Goal: Navigation & Orientation: Find specific page/section

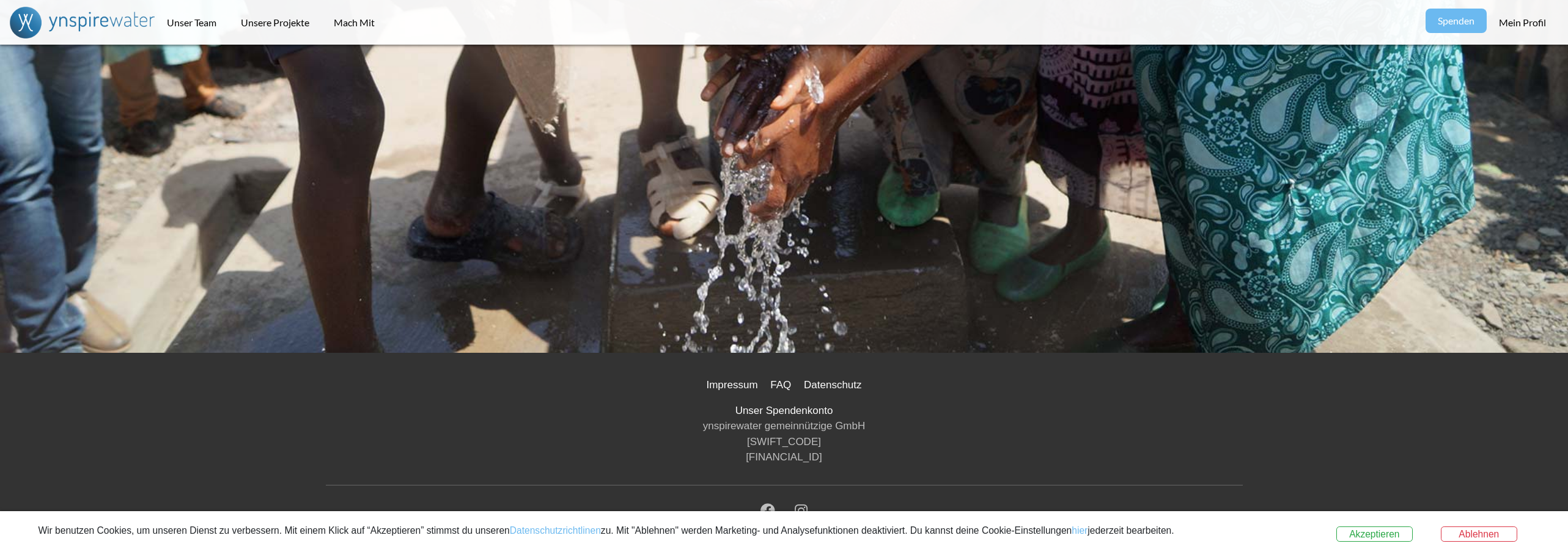
scroll to position [3125, 0]
click at [1400, 536] on button "Akzeptieren" at bounding box center [1374, 535] width 77 height 16
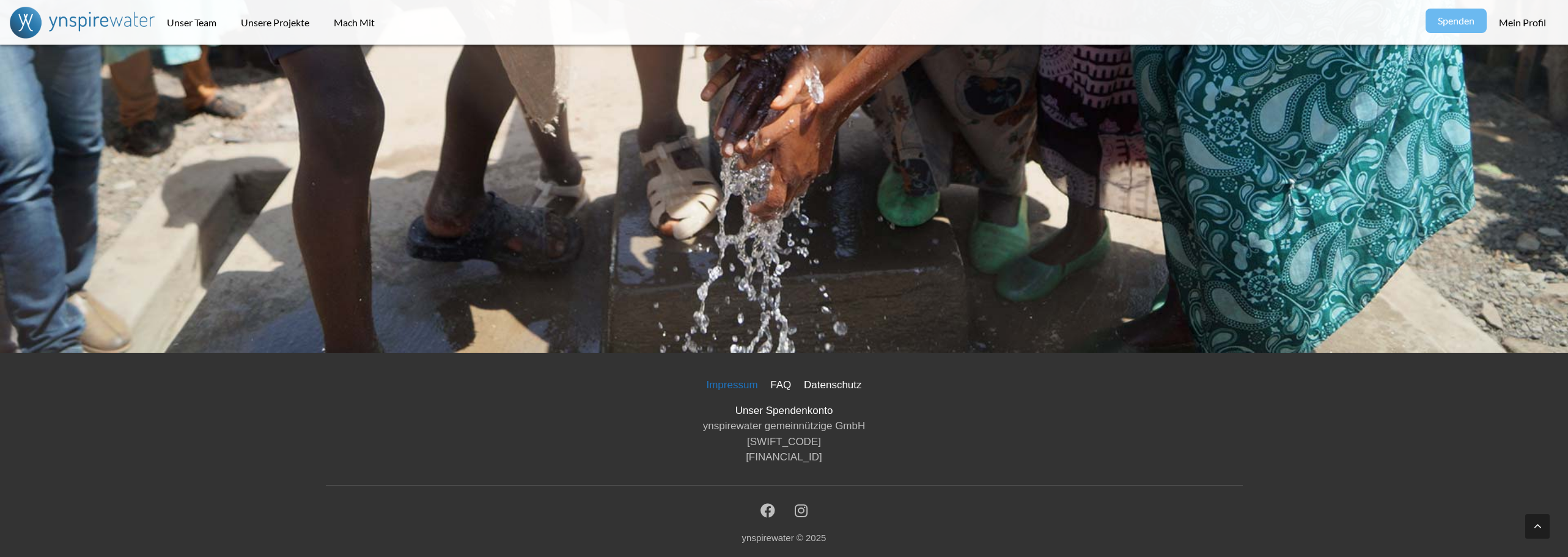
click at [732, 387] on link "Impressum" at bounding box center [732, 385] width 61 height 21
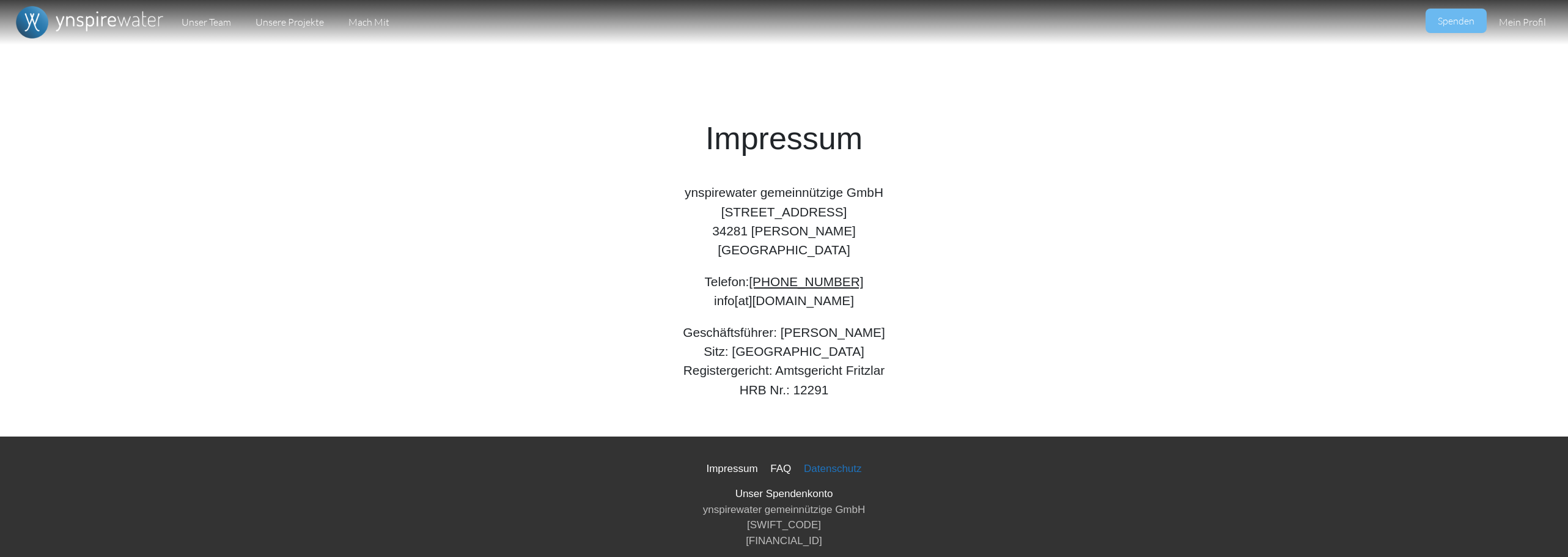
click at [812, 469] on link "Datenschutz" at bounding box center [833, 469] width 68 height 21
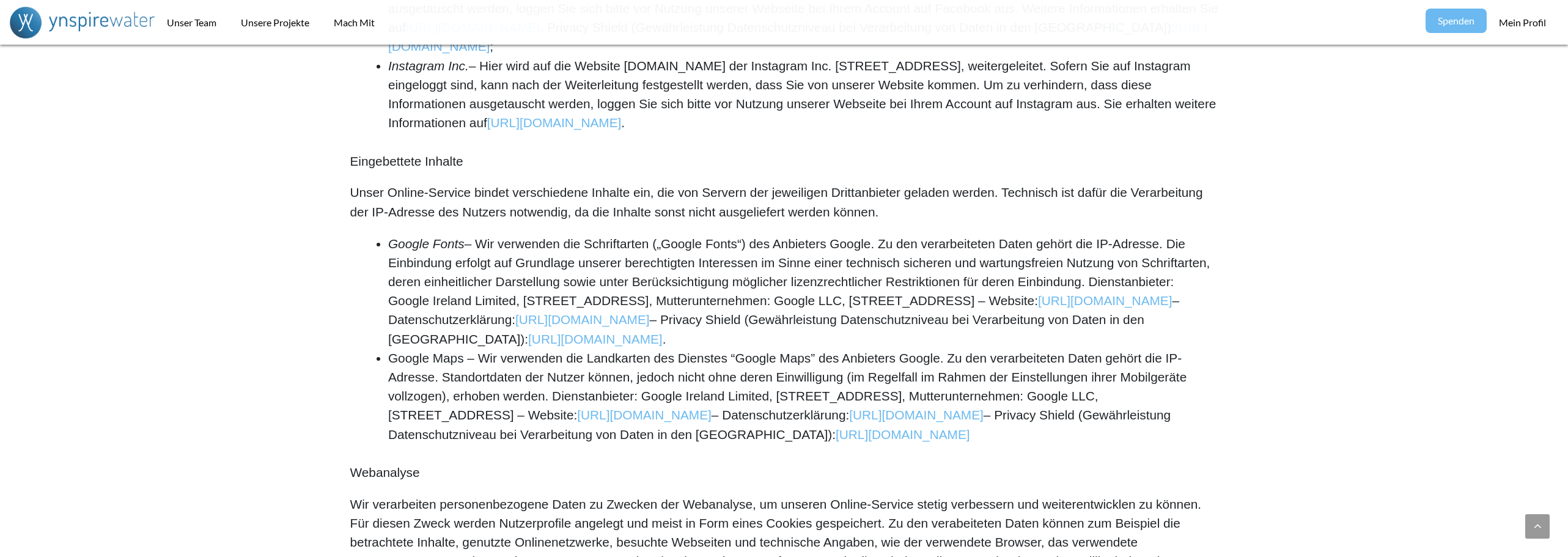
drag, startPoint x: 738, startPoint y: 382, endPoint x: 741, endPoint y: 479, distance: 97.0
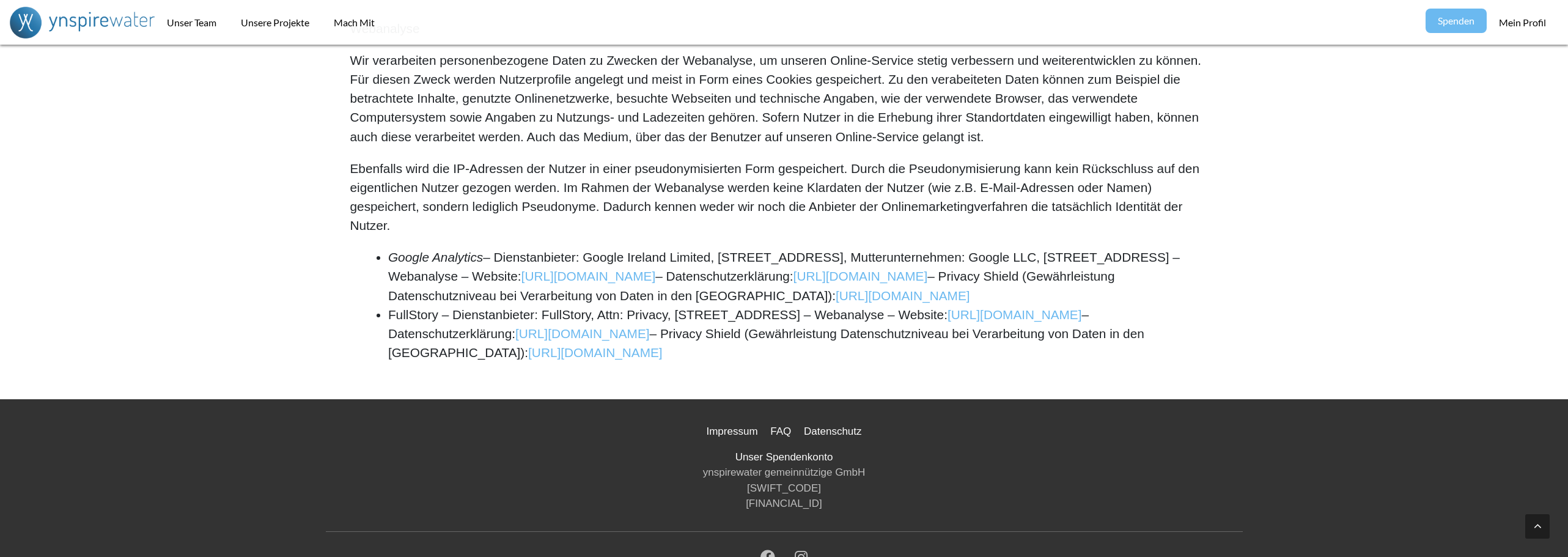
scroll to position [3620, 0]
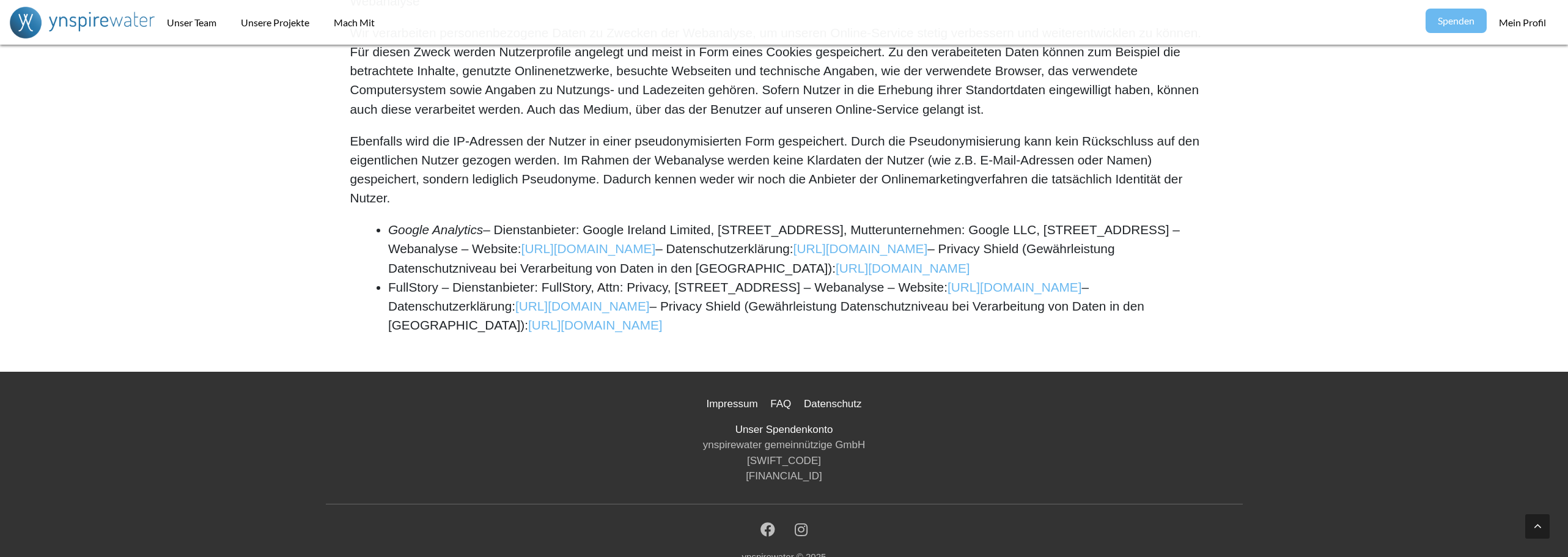
drag, startPoint x: 754, startPoint y: 430, endPoint x: 743, endPoint y: 537, distance: 107.6
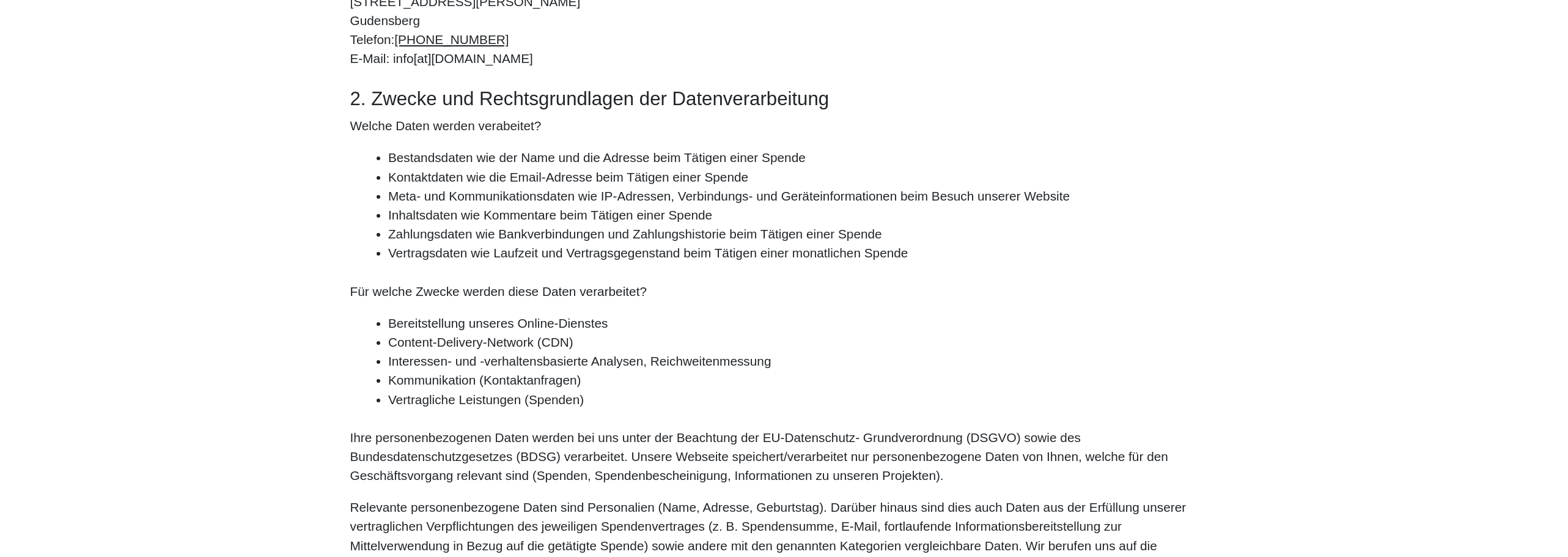
scroll to position [0, 0]
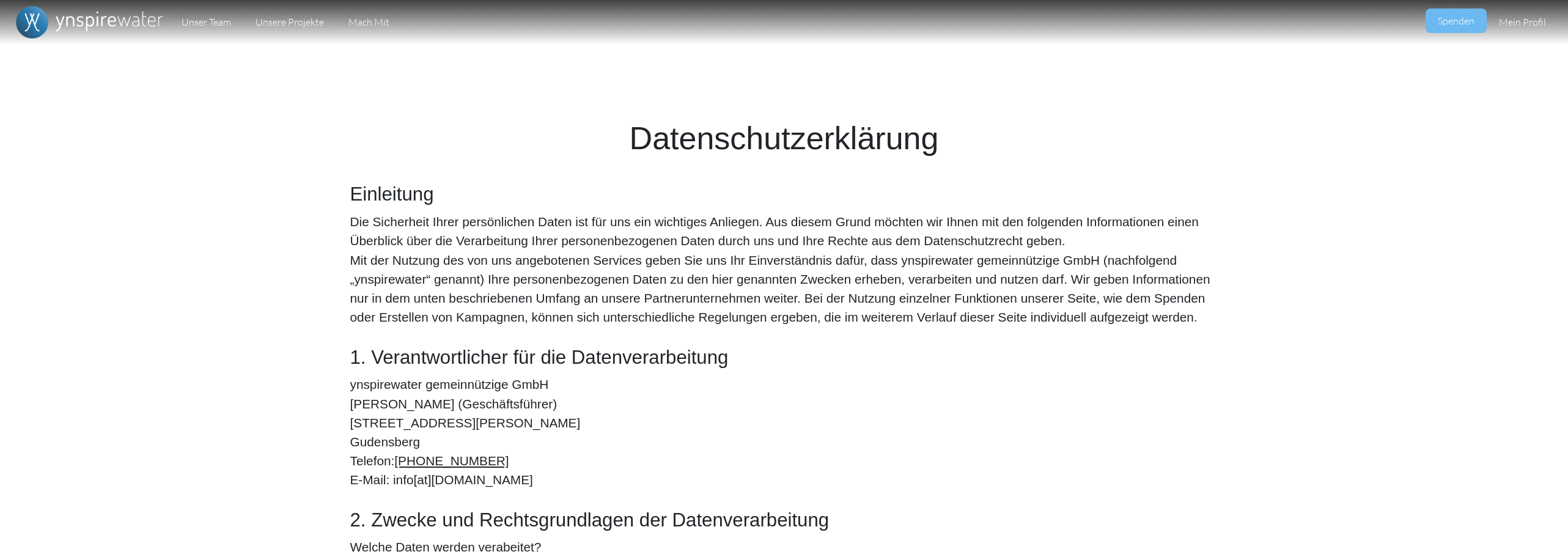
drag, startPoint x: 625, startPoint y: 515, endPoint x: 740, endPoint y: 60, distance: 469.3
click at [209, 32] on link "Unser Team" at bounding box center [206, 22] width 74 height 45
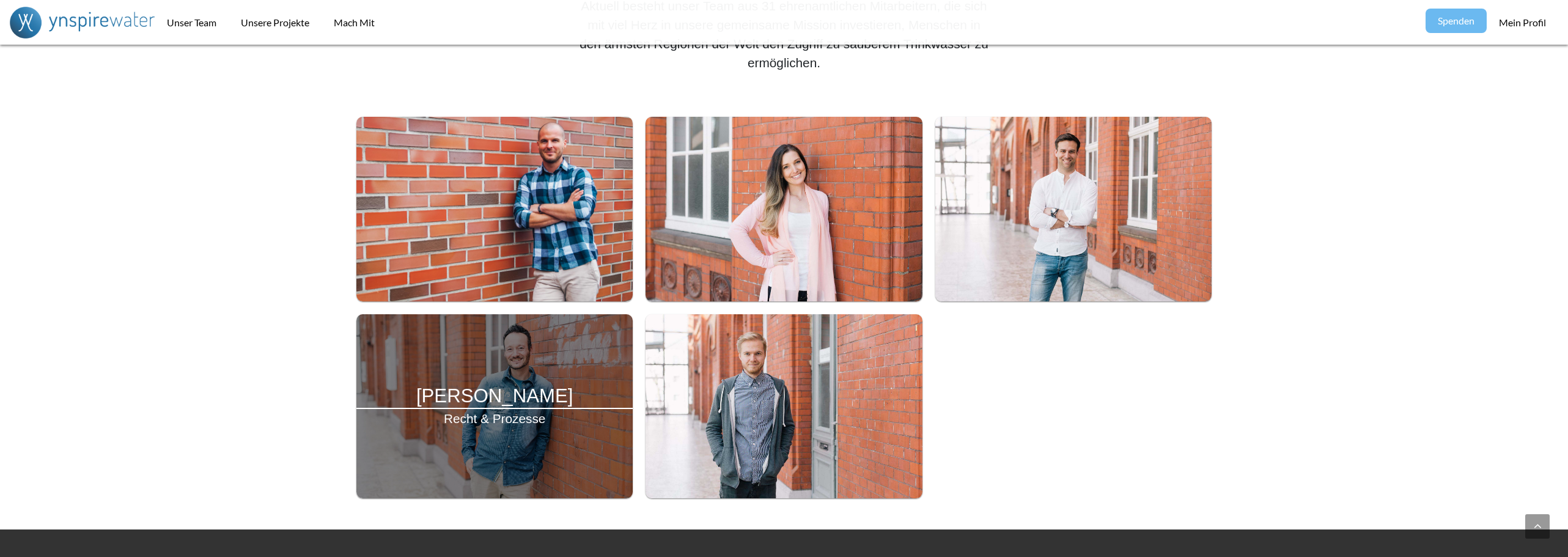
scroll to position [554, 0]
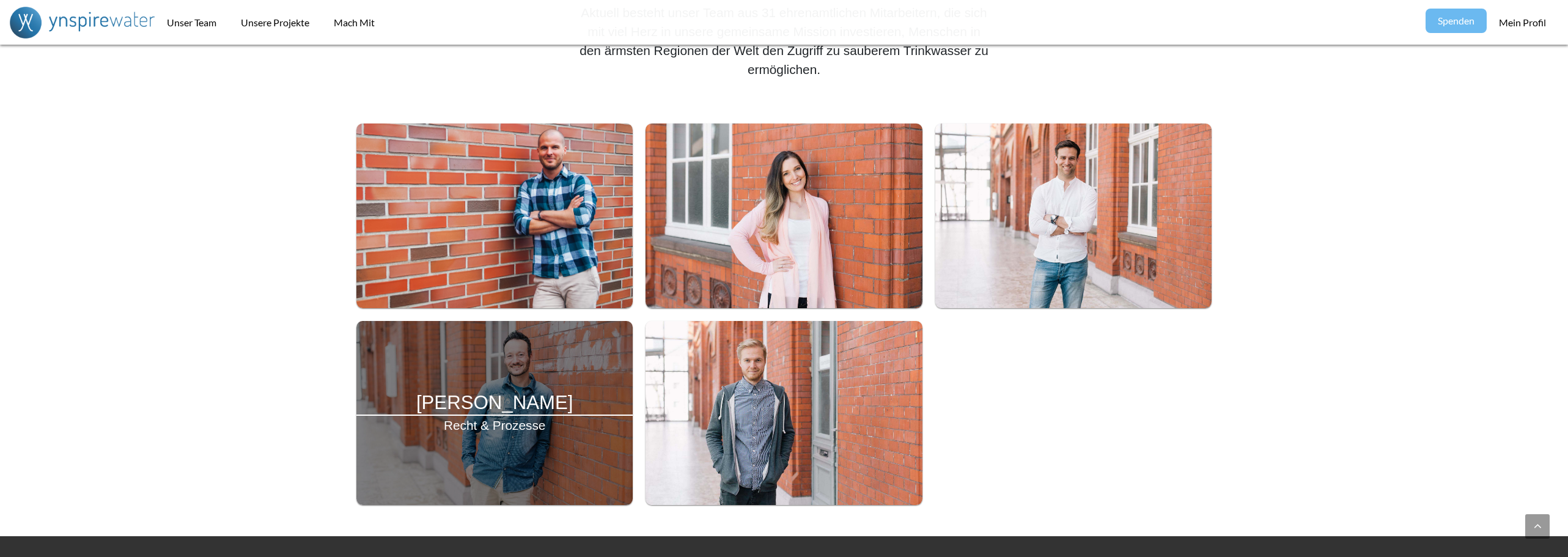
drag, startPoint x: 416, startPoint y: 403, endPoint x: 590, endPoint y: 398, distance: 174.1
click at [590, 398] on h4 "[PERSON_NAME]" at bounding box center [495, 403] width 277 height 23
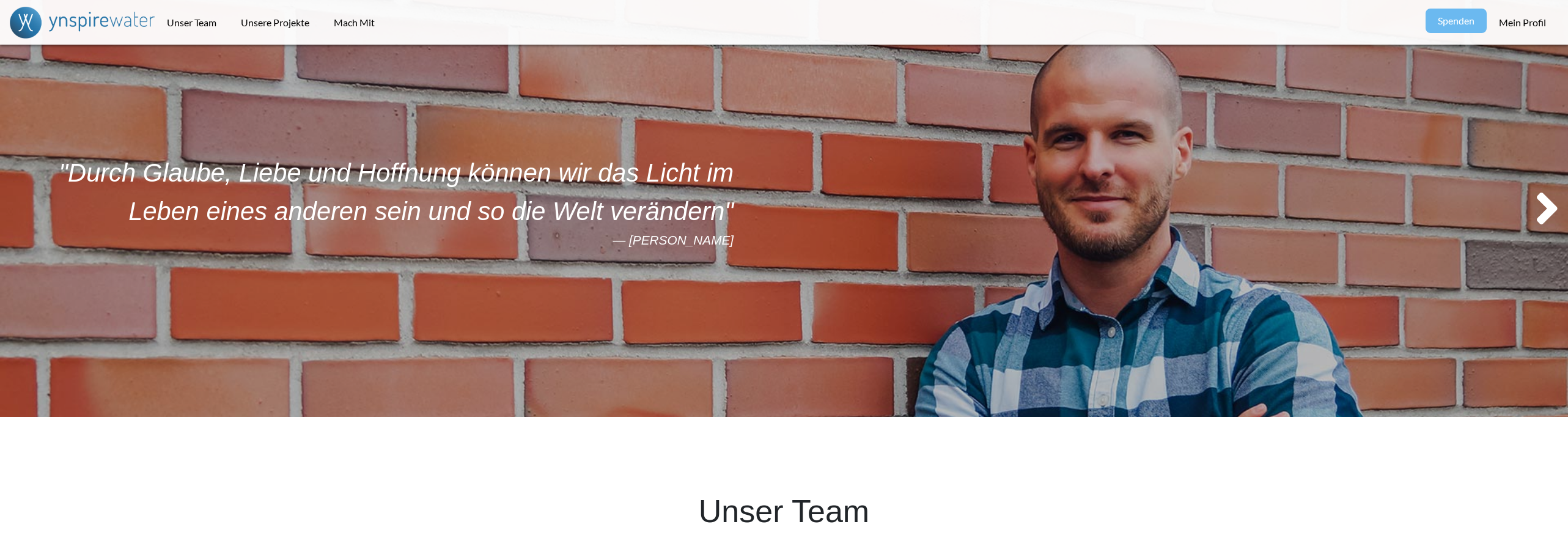
scroll to position [0, 0]
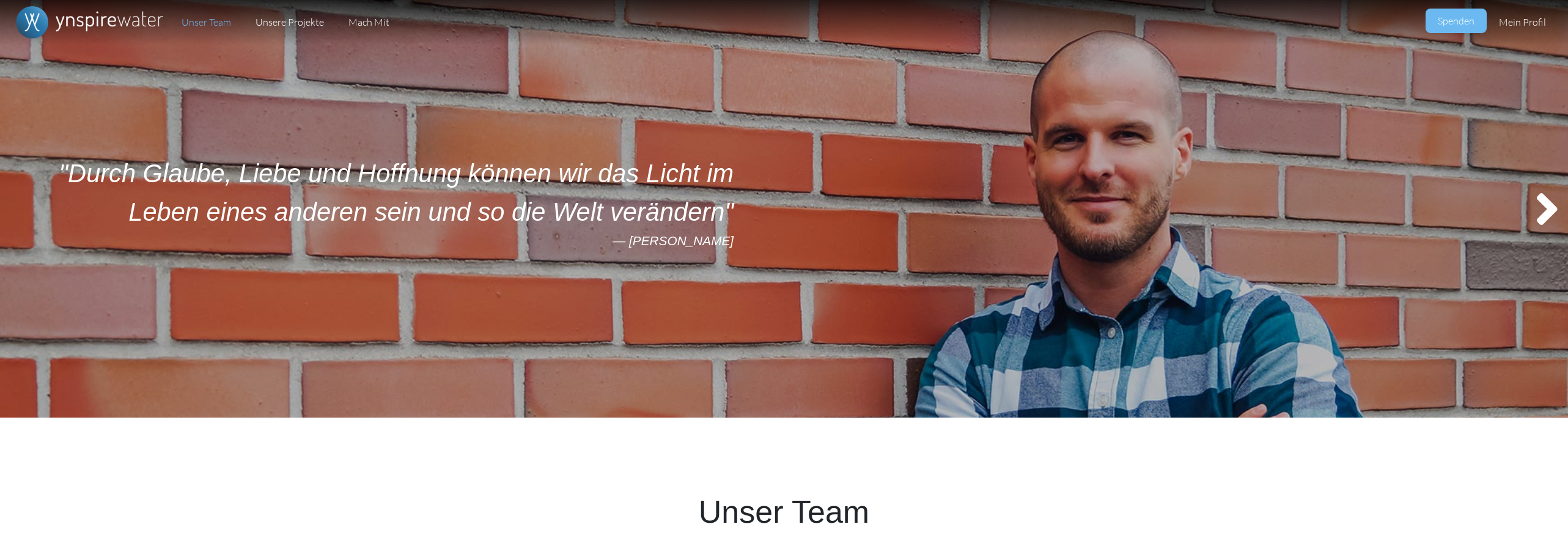
click at [1550, 230] on icon at bounding box center [1547, 209] width 42 height 67
click at [1544, 219] on icon at bounding box center [1547, 209] width 42 height 67
click at [233, 26] on link "Unser Team" at bounding box center [206, 22] width 74 height 45
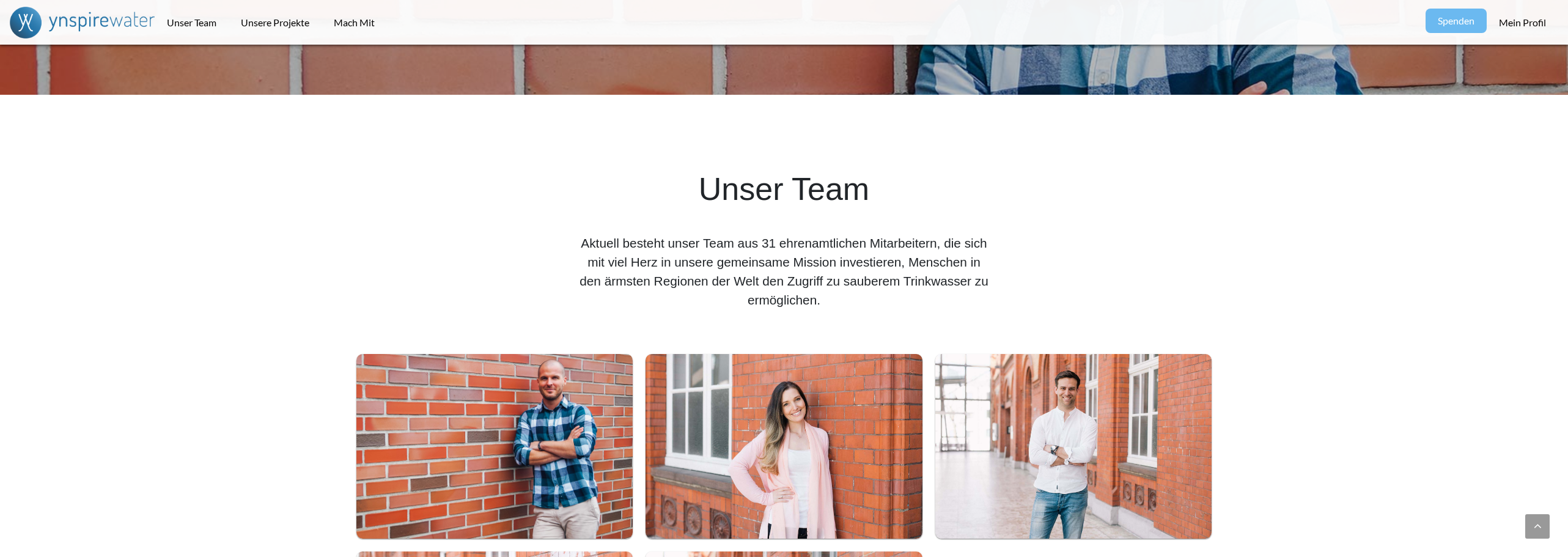
scroll to position [428, 0]
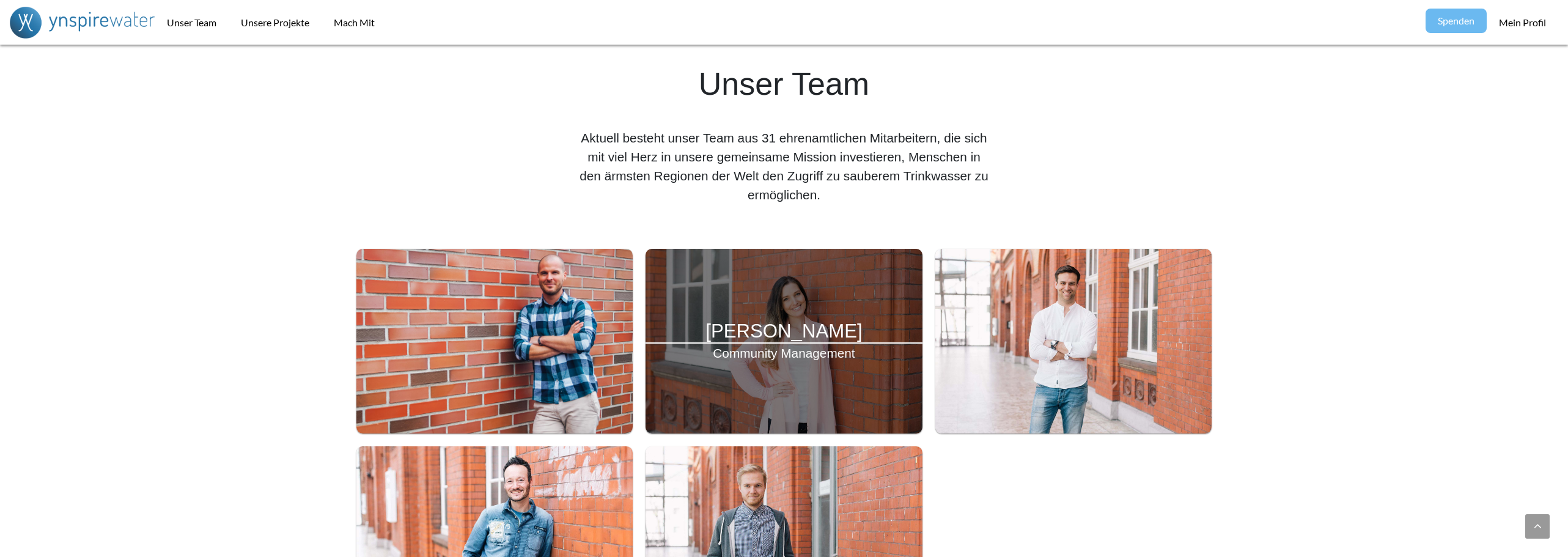
click at [831, 286] on div "[PERSON_NAME] Community Management" at bounding box center [784, 341] width 277 height 185
drag, startPoint x: 707, startPoint y: 327, endPoint x: 874, endPoint y: 335, distance: 167.2
click at [874, 335] on h4 "[PERSON_NAME]" at bounding box center [784, 331] width 277 height 23
